Goal: Task Accomplishment & Management: Manage account settings

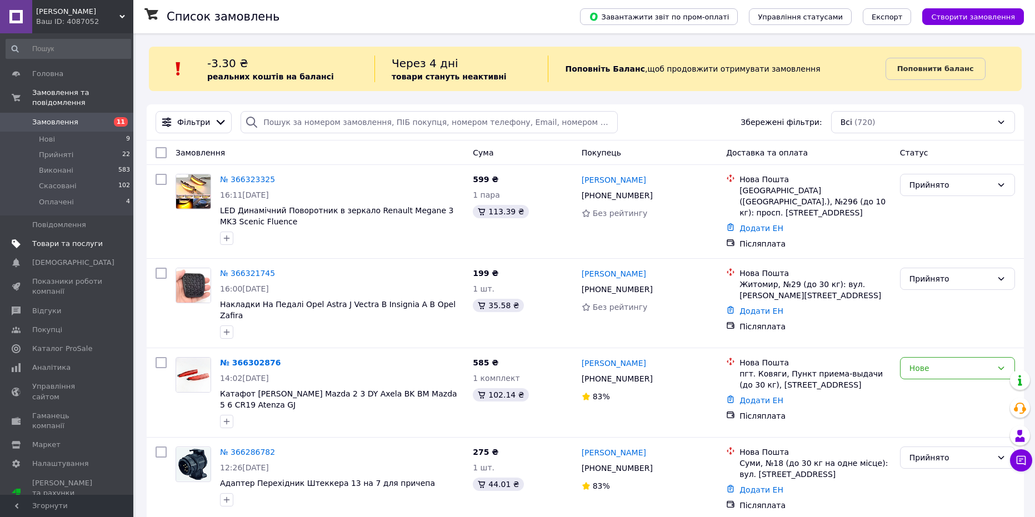
click at [92, 234] on link "Товари та послуги" at bounding box center [68, 243] width 137 height 19
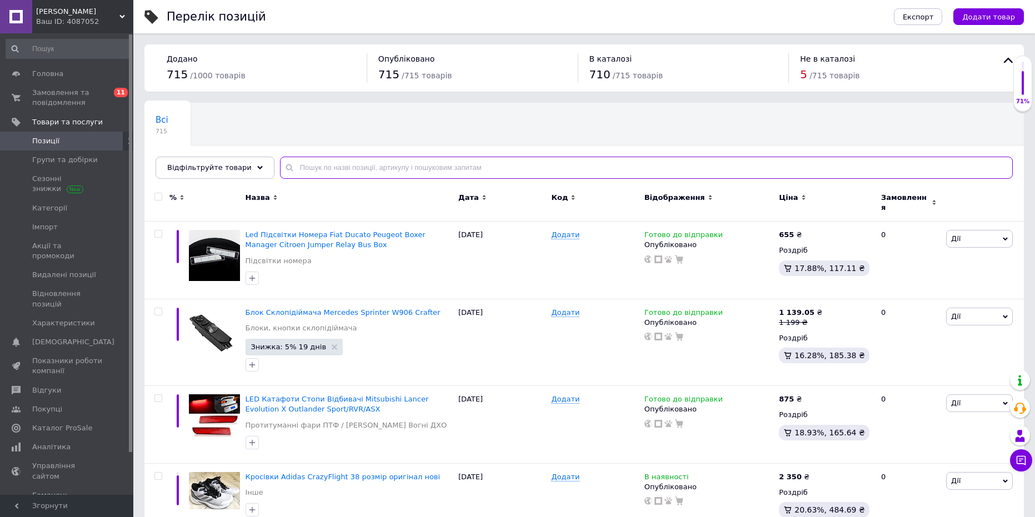
click at [338, 165] on input "text" at bounding box center [646, 168] width 733 height 22
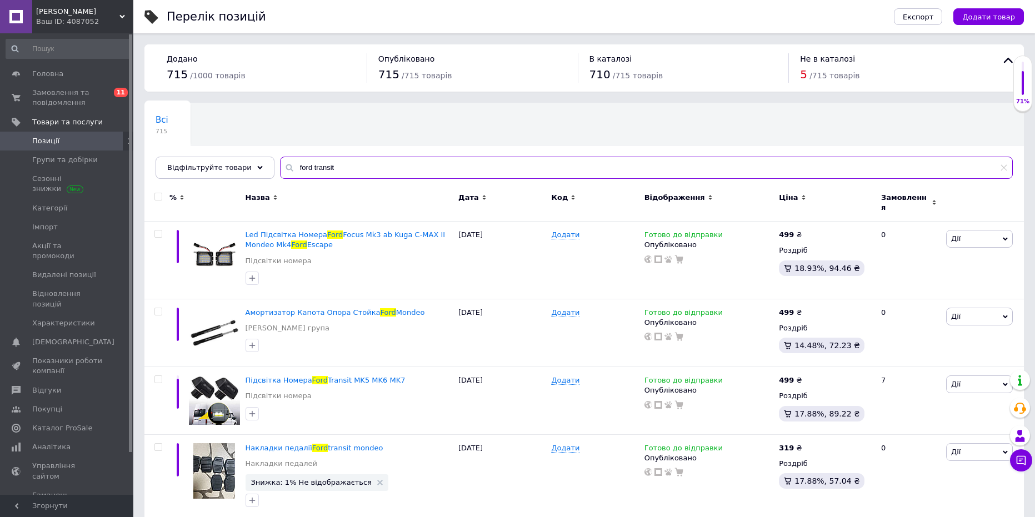
type input "ford transit"
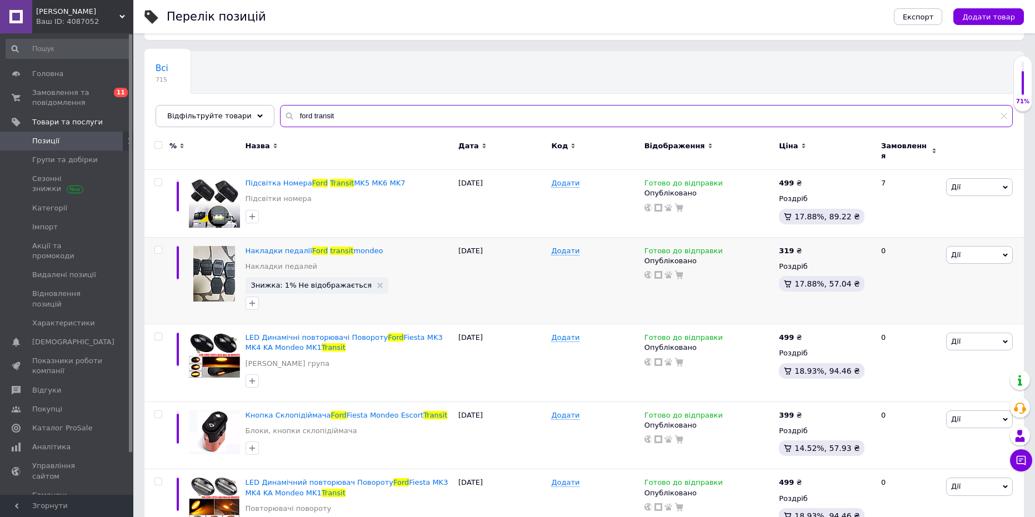
scroll to position [56, 0]
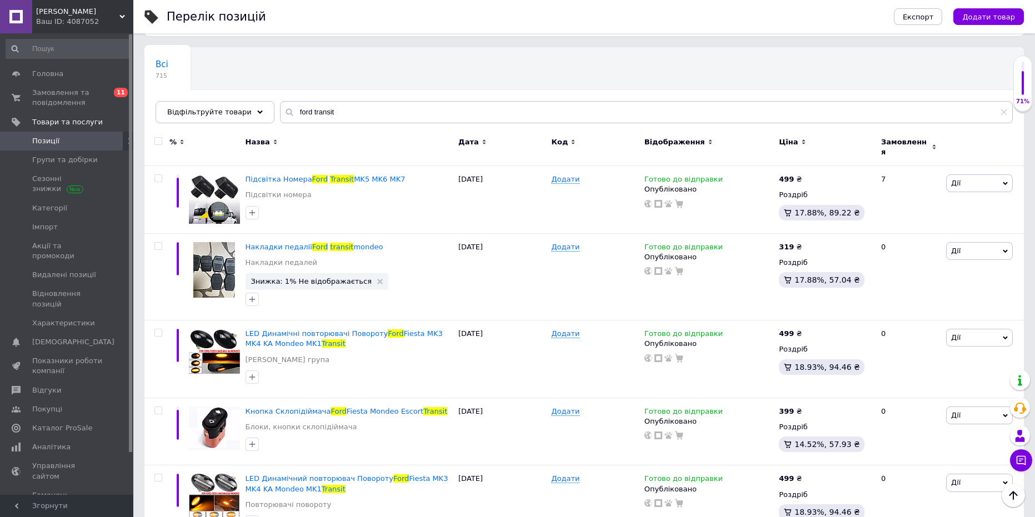
click at [84, 139] on span "Позиції" at bounding box center [67, 141] width 71 height 10
click at [80, 101] on span "Замовлення та повідомлення" at bounding box center [67, 98] width 71 height 20
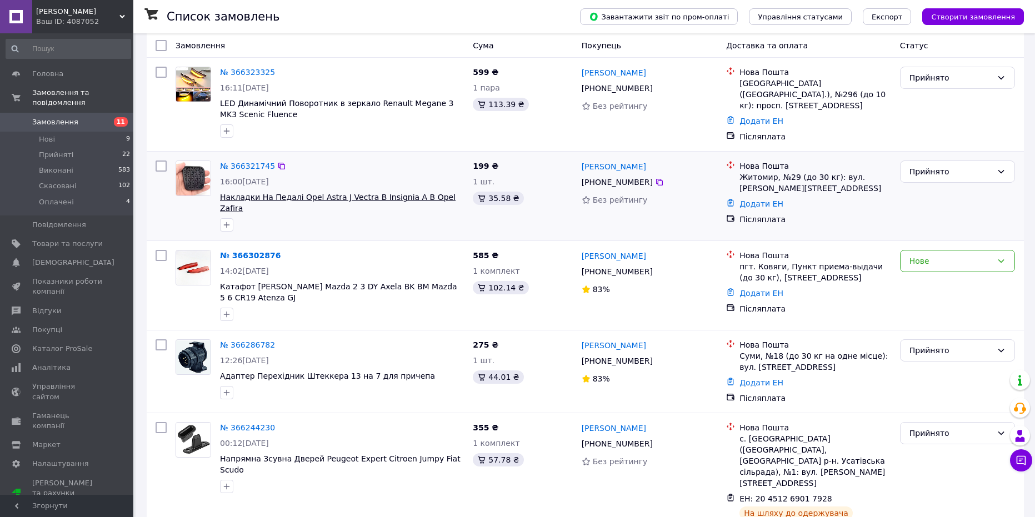
scroll to position [56, 0]
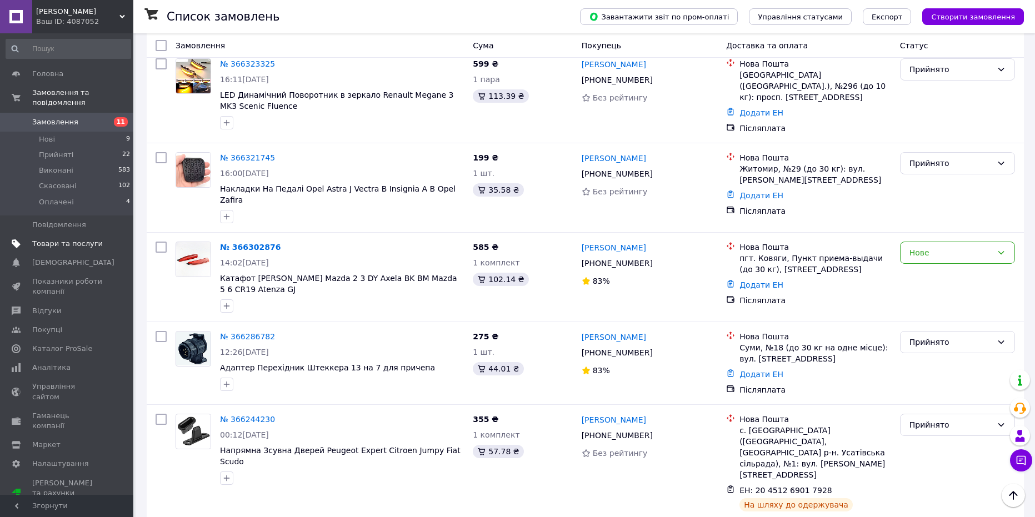
click at [77, 239] on span "Товари та послуги" at bounding box center [67, 244] width 71 height 10
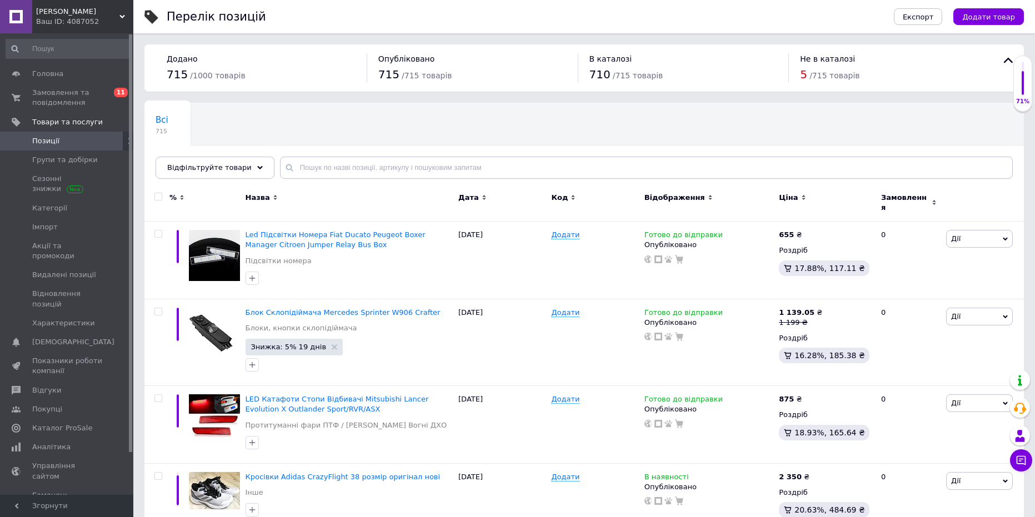
click at [61, 145] on span "Позиції" at bounding box center [67, 141] width 71 height 10
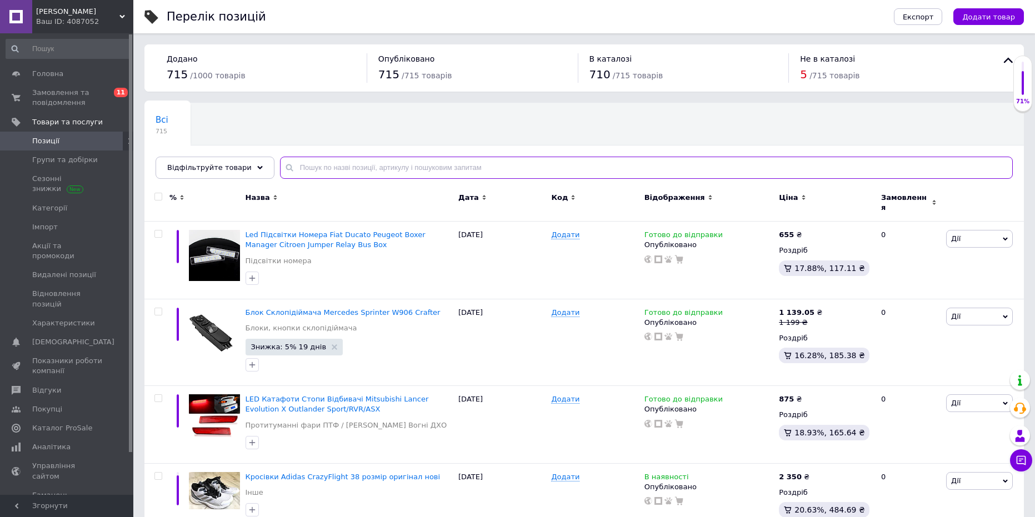
click at [285, 162] on input "text" at bounding box center [646, 168] width 733 height 22
type input "honda"
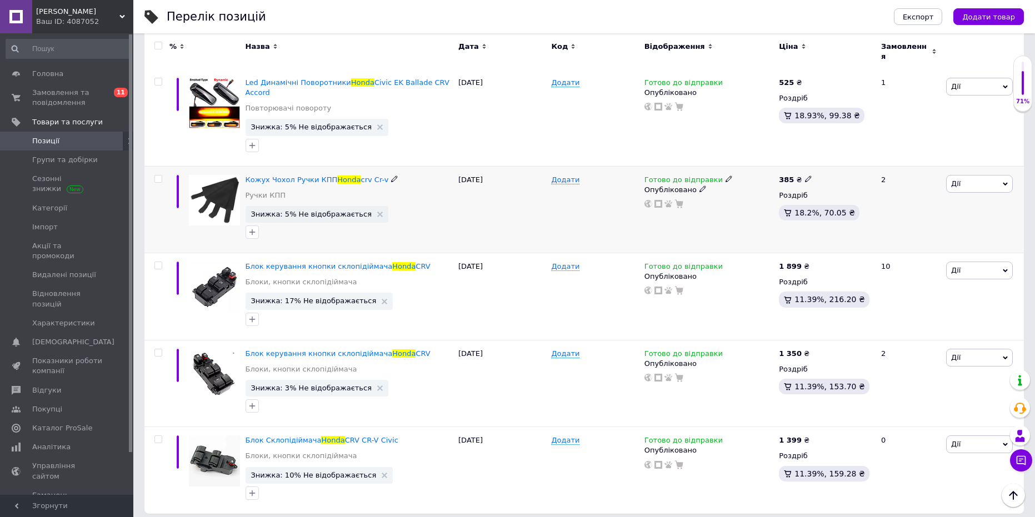
scroll to position [1181, 0]
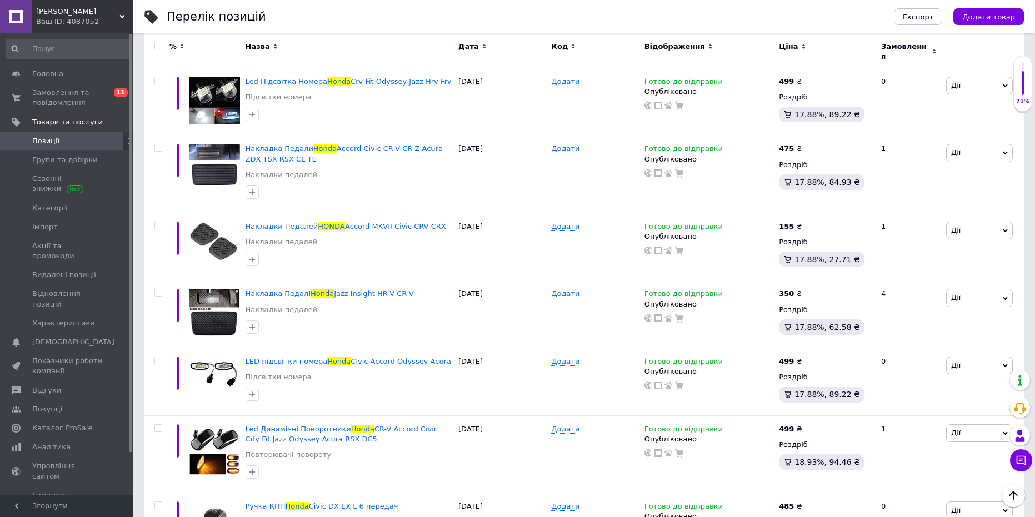
click at [74, 137] on span "Позиції" at bounding box center [67, 141] width 71 height 10
